Goal: Information Seeking & Learning: Learn about a topic

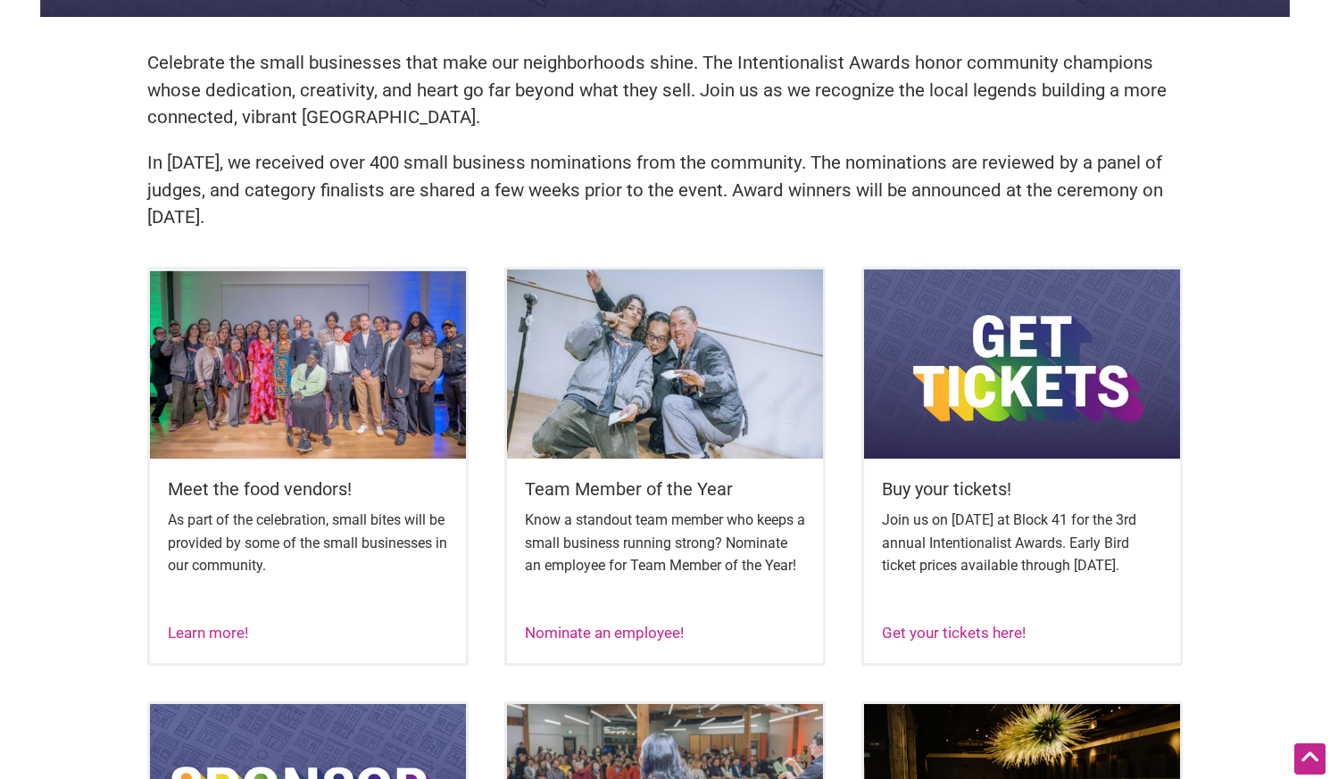
scroll to position [506, 0]
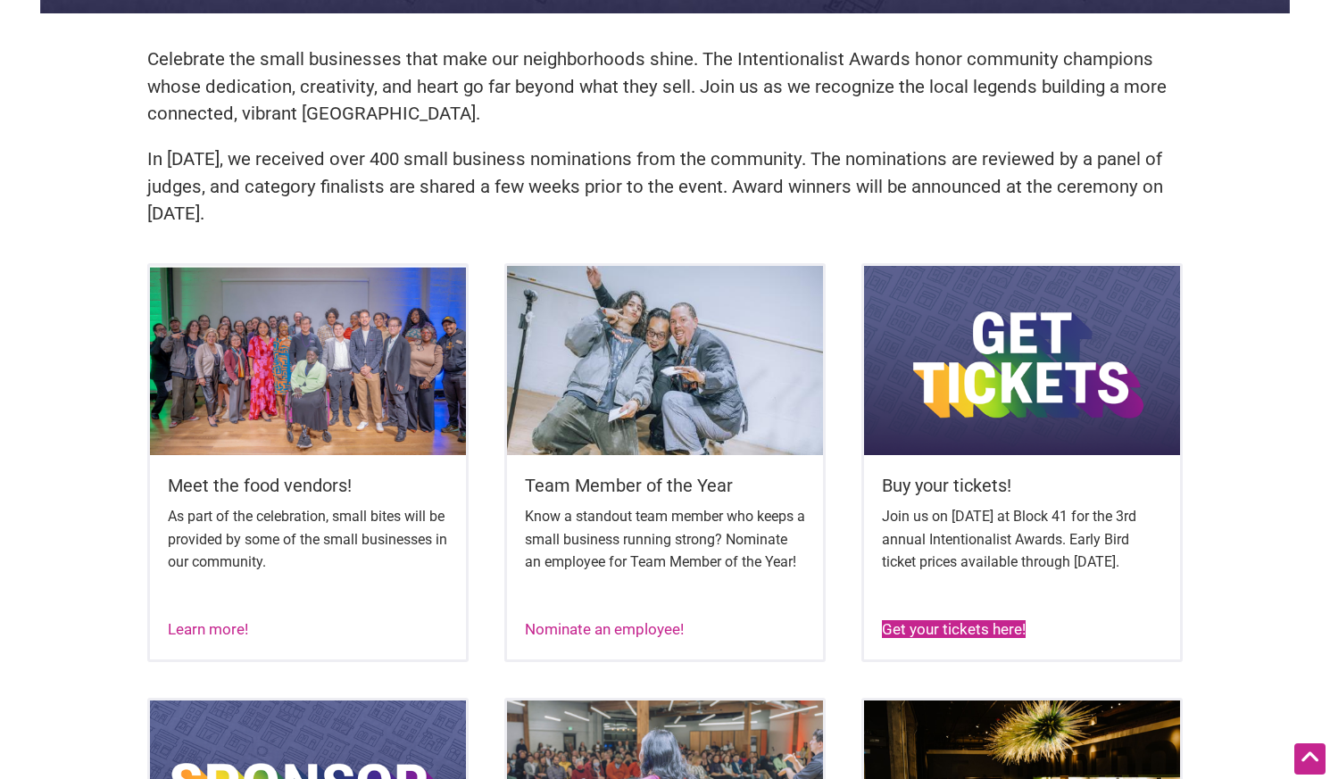
click at [988, 638] on link "Get your tickets here!" at bounding box center [954, 629] width 144 height 18
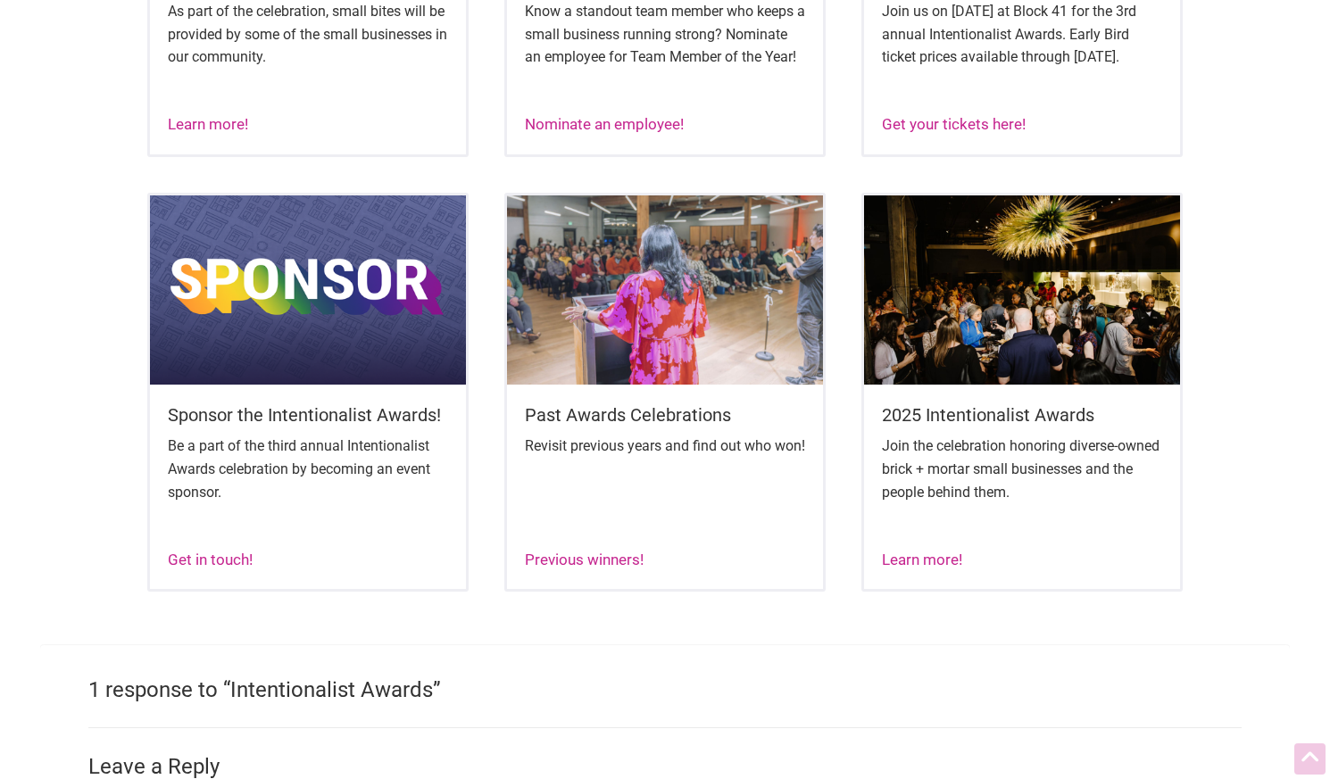
scroll to position [1207, 0]
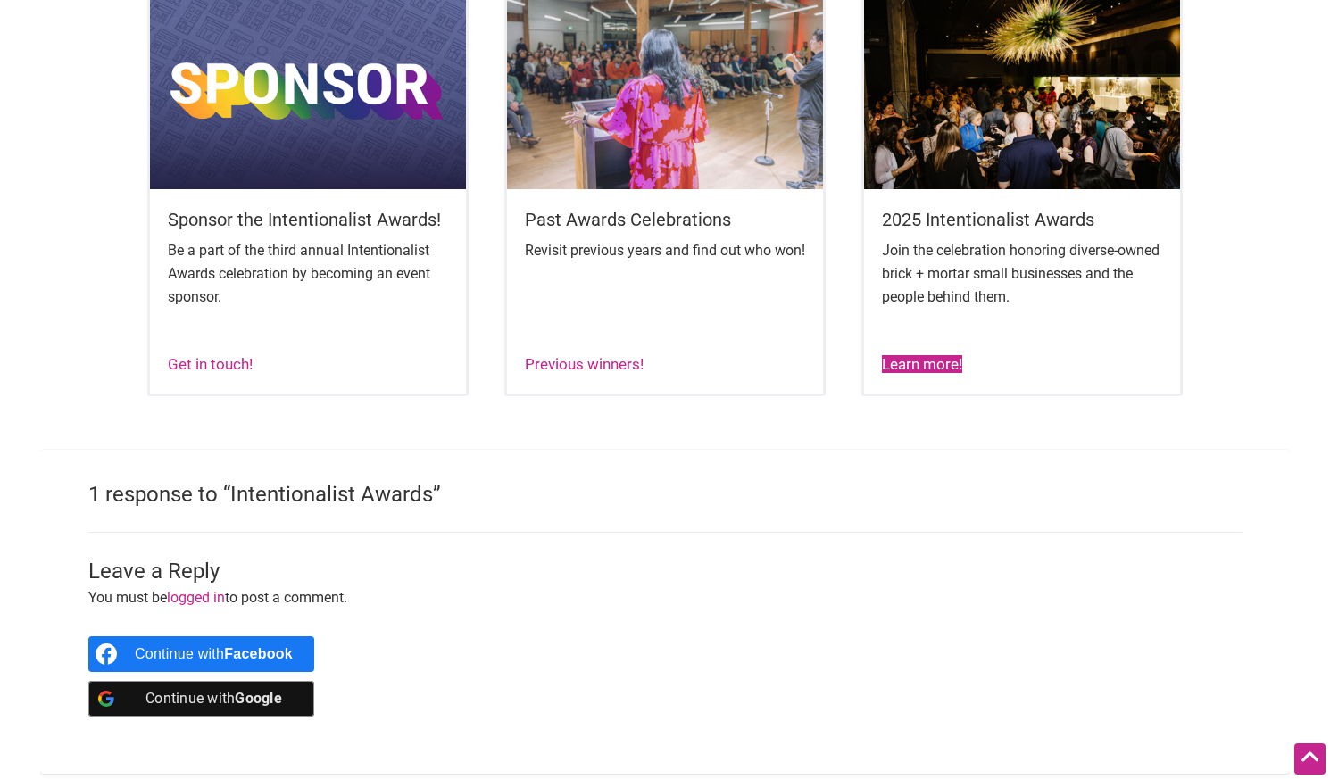
click at [960, 373] on link "Learn more!" at bounding box center [922, 364] width 80 height 18
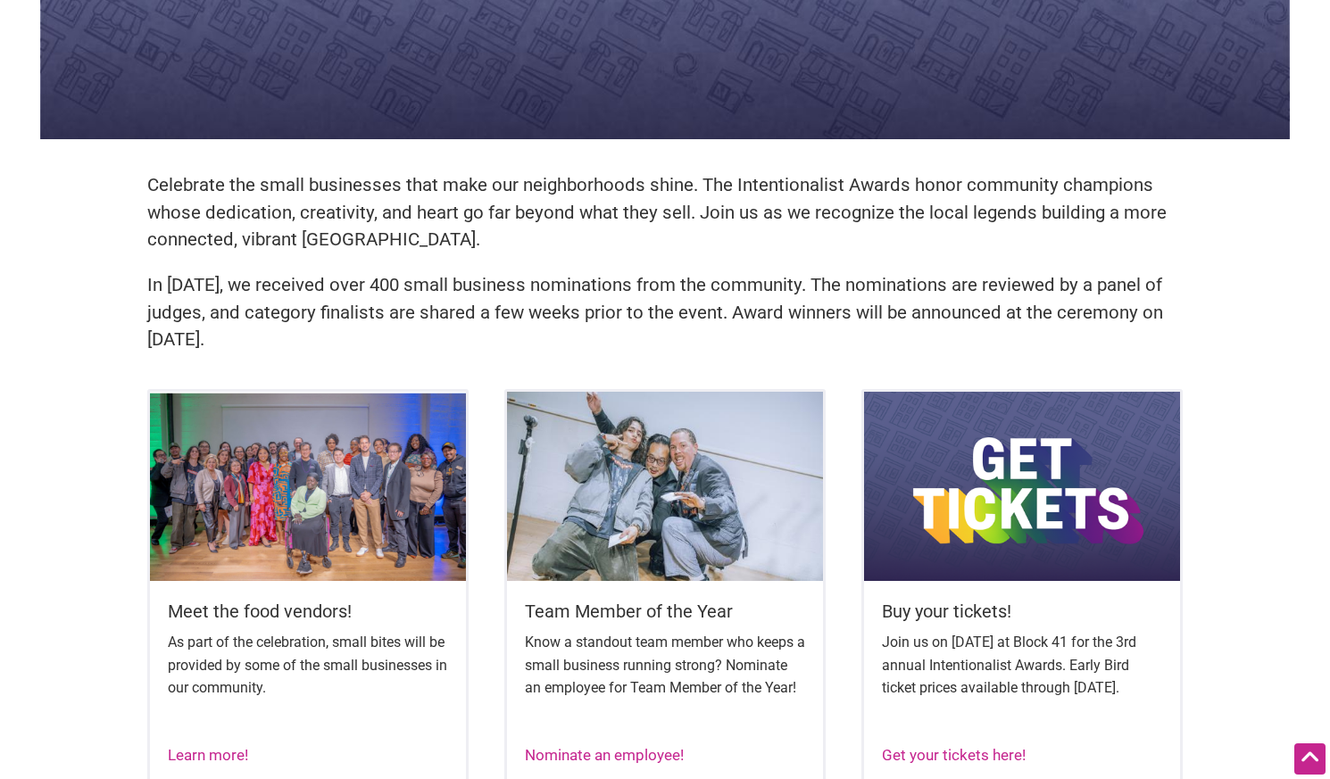
scroll to position [381, 0]
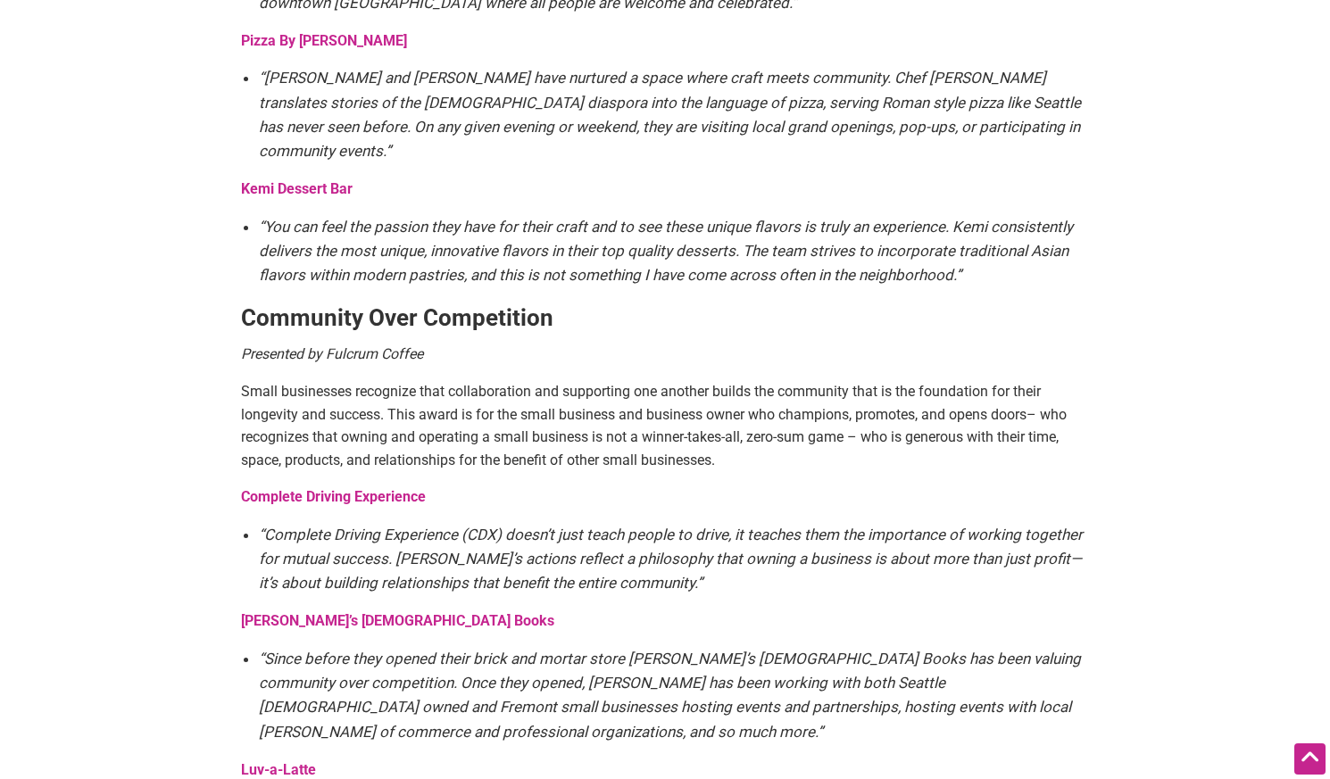
scroll to position [1147, 0]
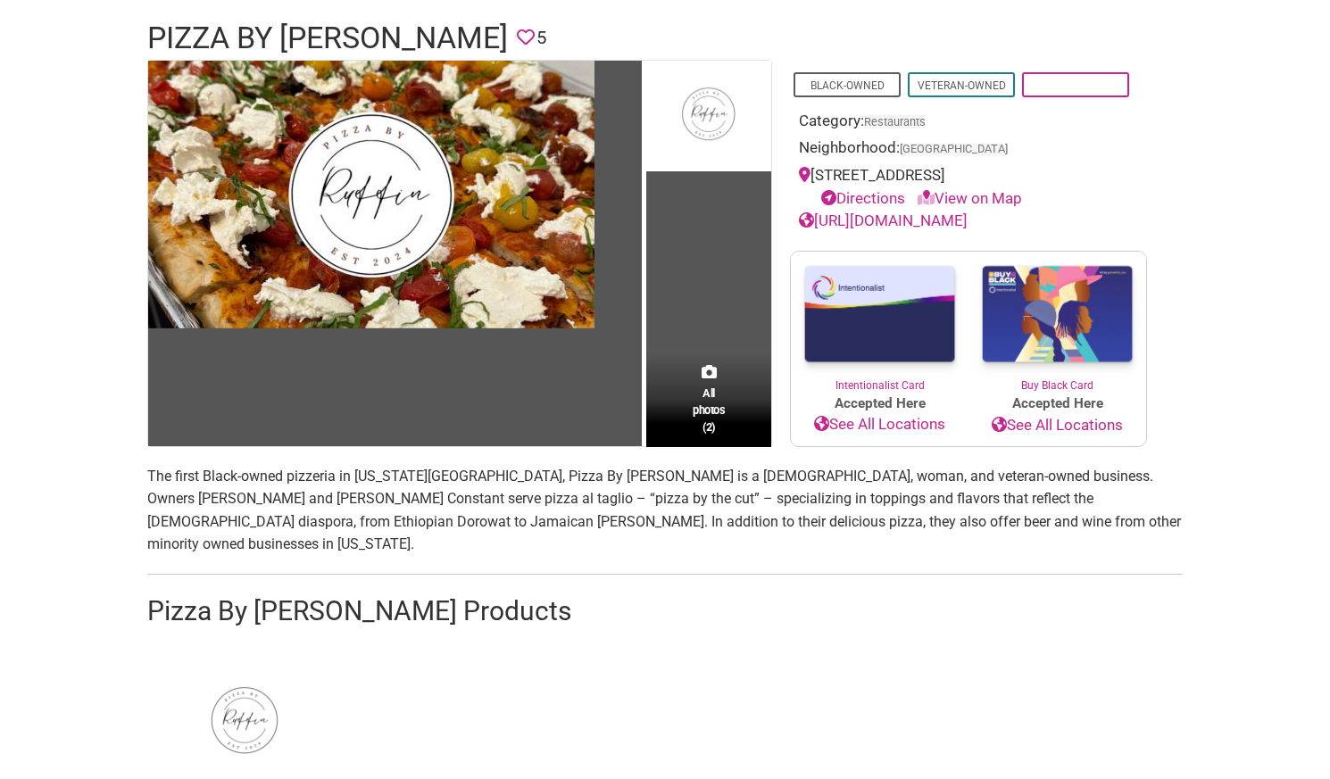
scroll to position [274, 0]
